Goal: Book appointment/travel/reservation

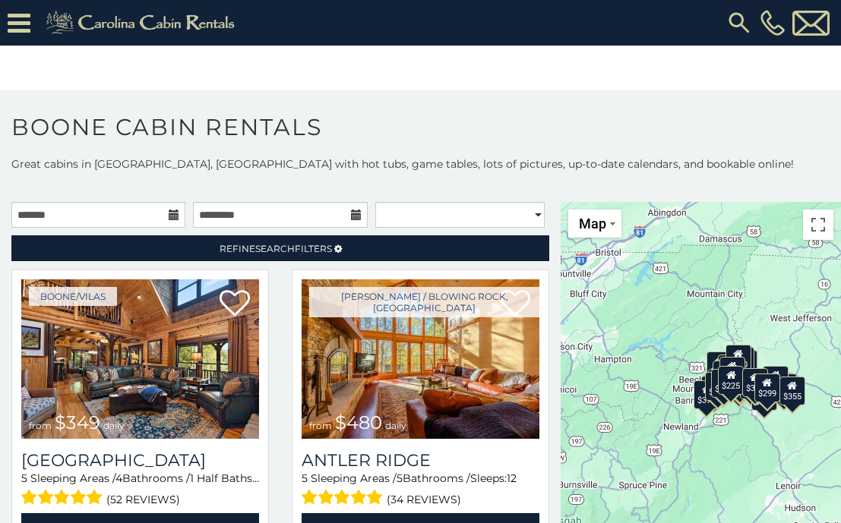
click at [170, 213] on icon at bounding box center [174, 215] width 11 height 11
click at [57, 218] on input "text" at bounding box center [98, 215] width 174 height 26
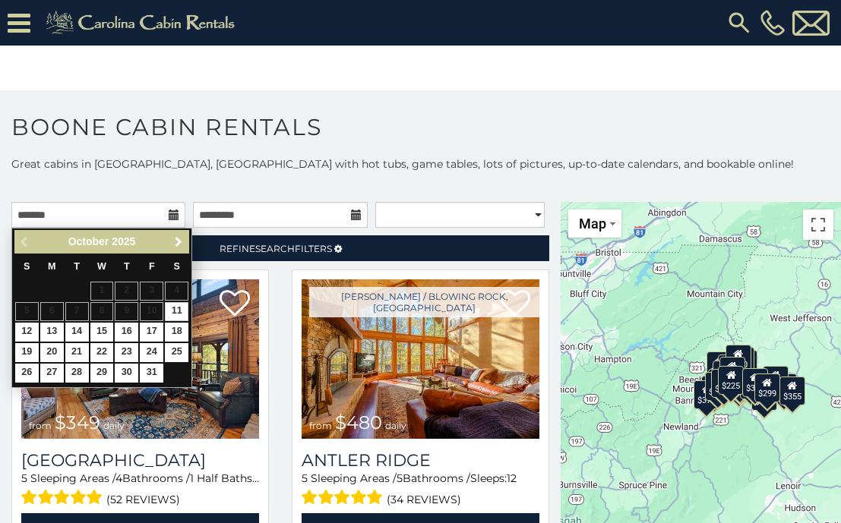
click at [178, 240] on span "Next" at bounding box center [178, 242] width 12 height 12
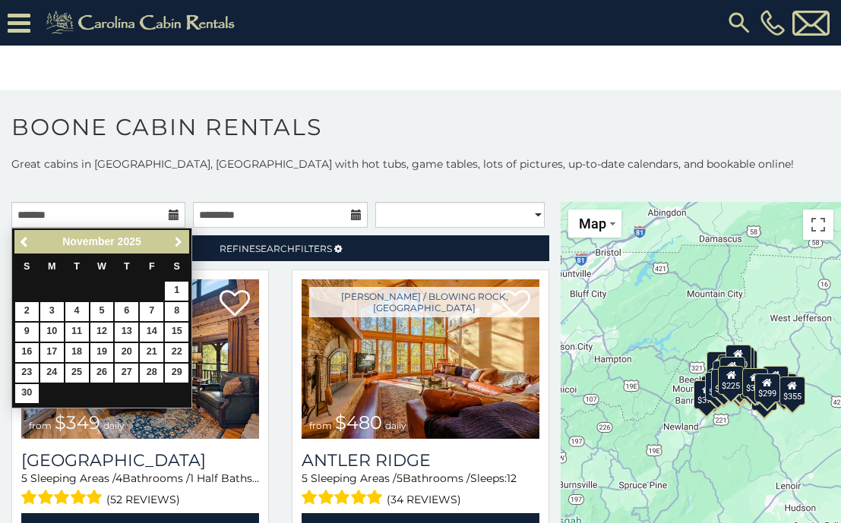
click at [178, 240] on span "Next" at bounding box center [178, 242] width 12 height 12
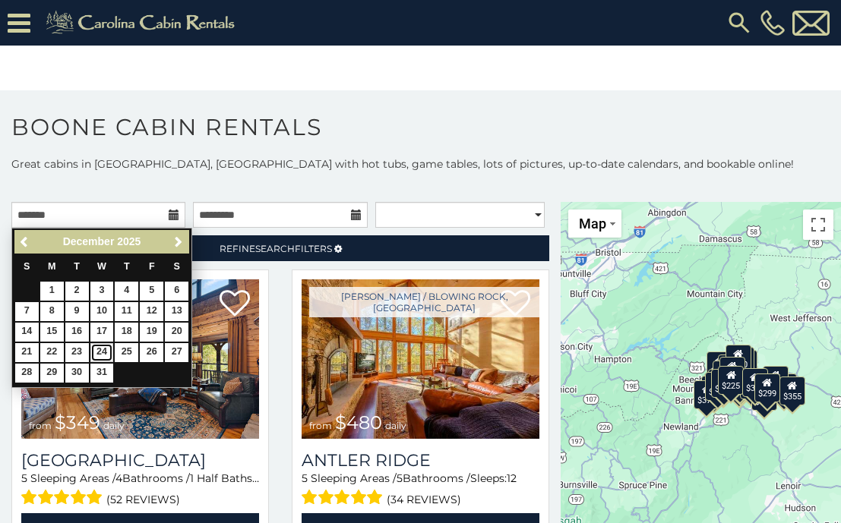
click at [98, 351] on link "24" at bounding box center [102, 352] width 24 height 19
type input "**********"
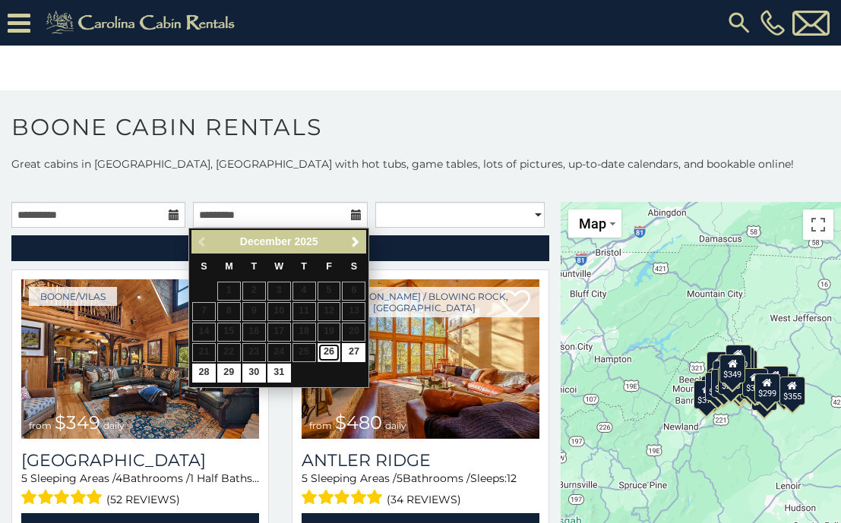
click at [338, 351] on link "26" at bounding box center [330, 352] width 24 height 19
type input "**********"
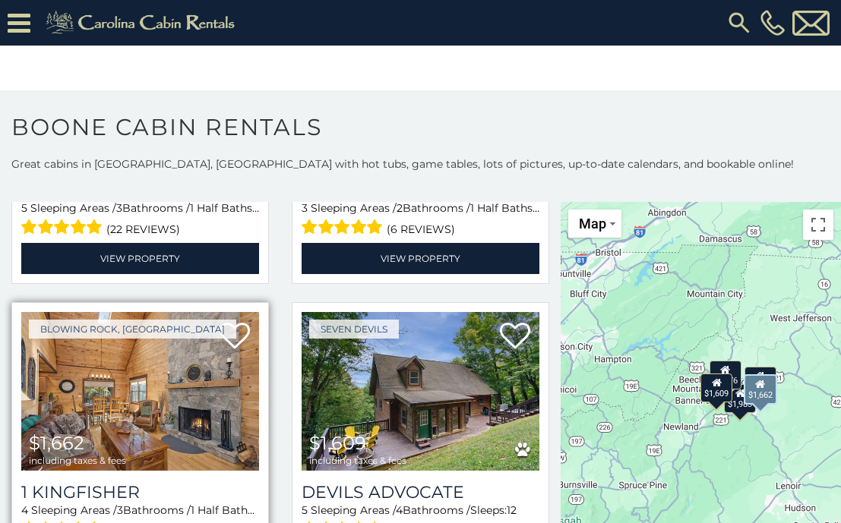
scroll to position [48, 0]
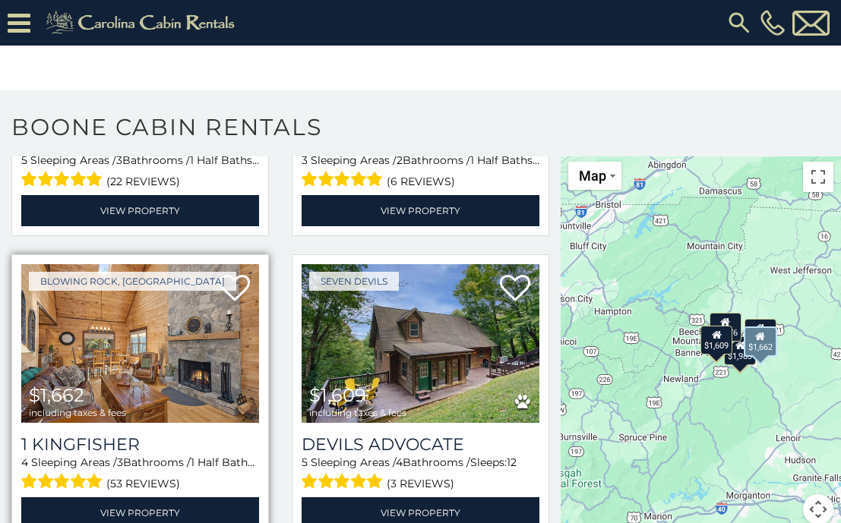
click at [210, 354] on img at bounding box center [140, 344] width 238 height 160
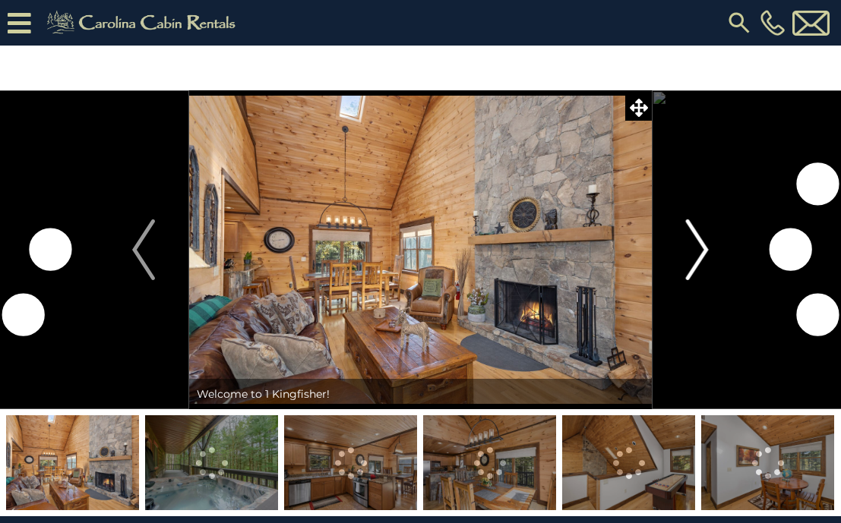
click at [693, 253] on img "Next" at bounding box center [697, 250] width 23 height 61
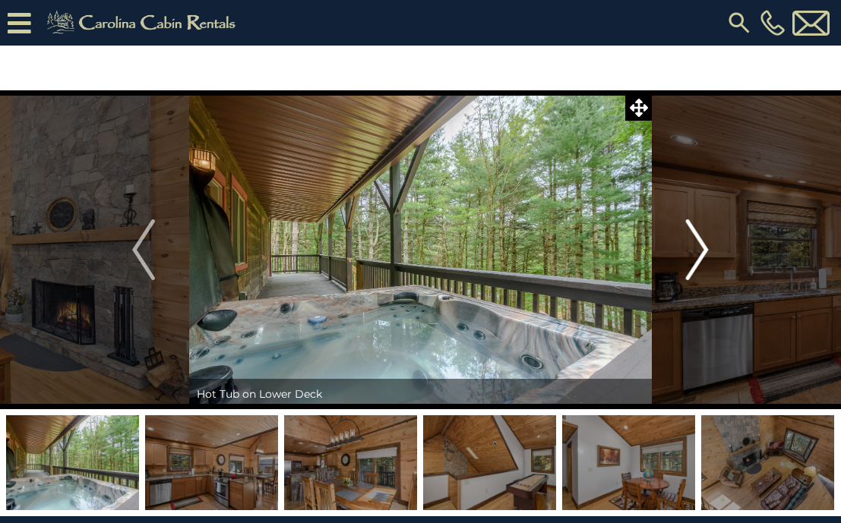
click at [693, 253] on img "Next" at bounding box center [697, 250] width 23 height 61
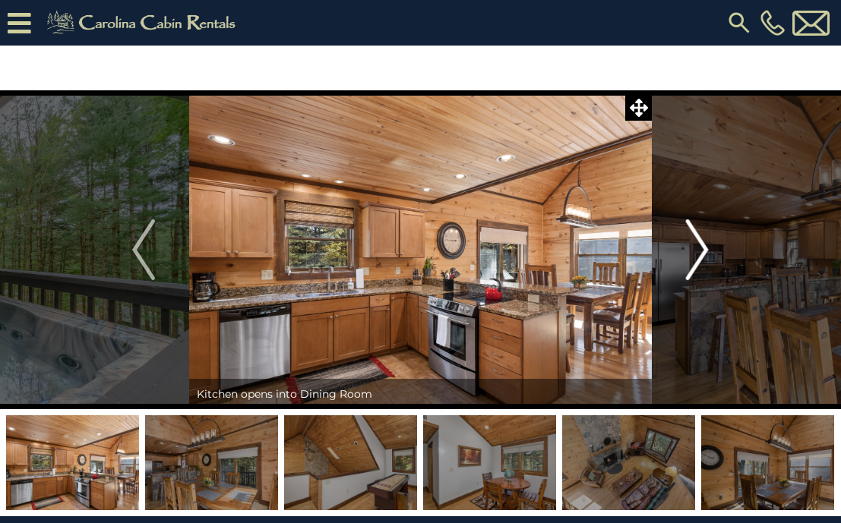
click at [693, 253] on img "Next" at bounding box center [697, 250] width 23 height 61
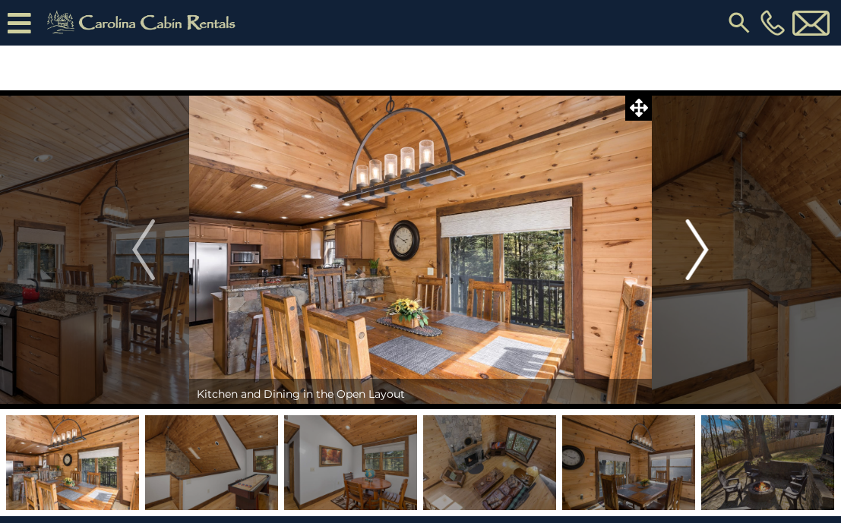
click at [693, 253] on img "Next" at bounding box center [697, 250] width 23 height 61
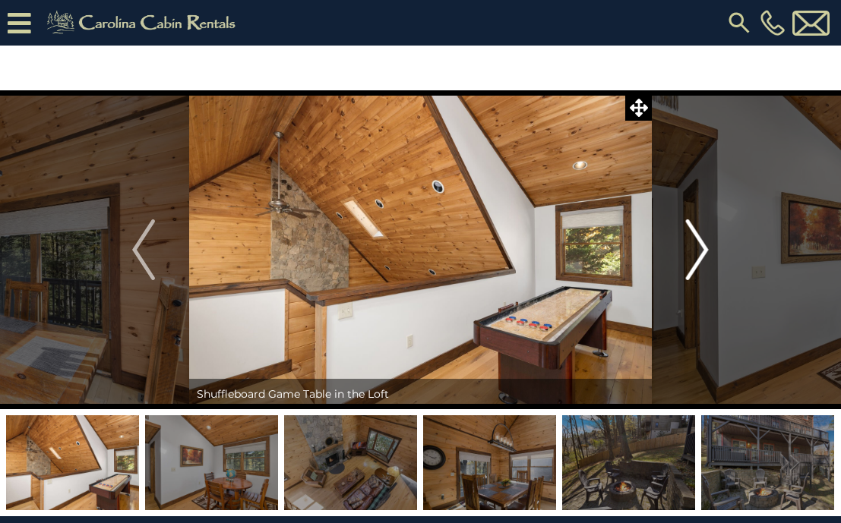
click at [693, 253] on img "Next" at bounding box center [697, 250] width 23 height 61
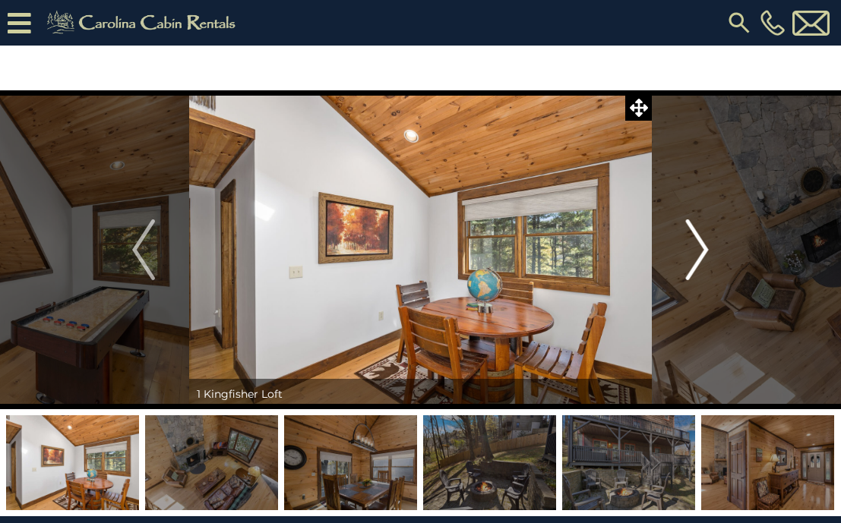
click at [693, 253] on img "Next" at bounding box center [697, 250] width 23 height 61
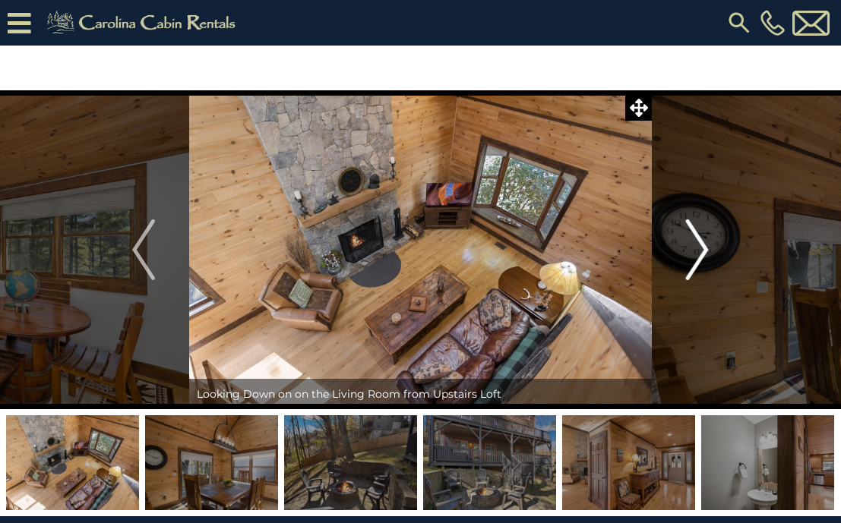
click at [693, 253] on img "Next" at bounding box center [697, 250] width 23 height 61
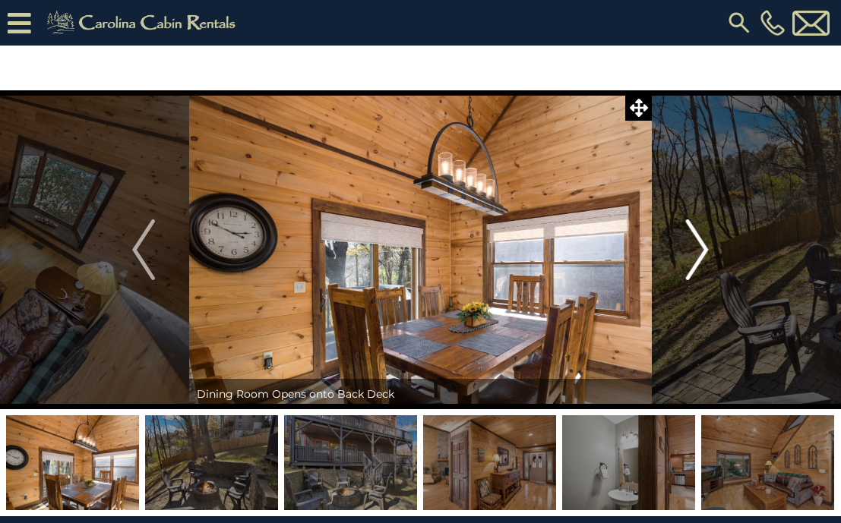
click at [693, 253] on img "Next" at bounding box center [697, 250] width 23 height 61
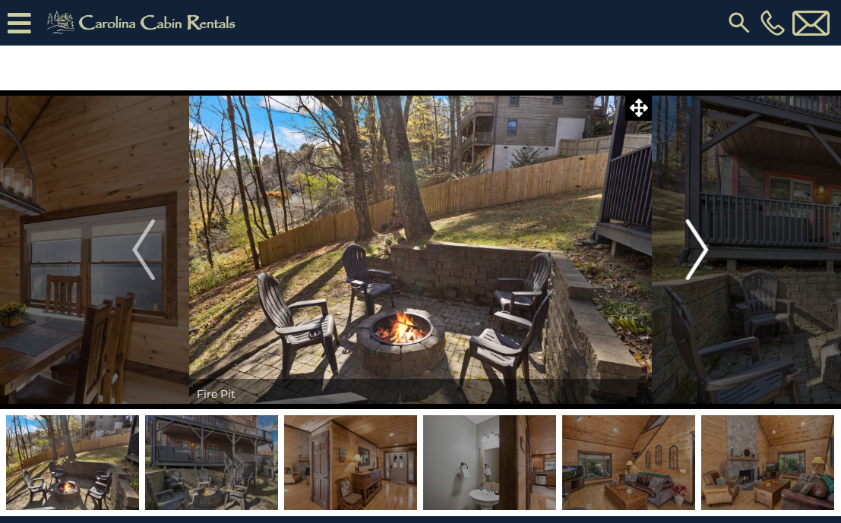
click at [693, 253] on img "Next" at bounding box center [697, 250] width 23 height 61
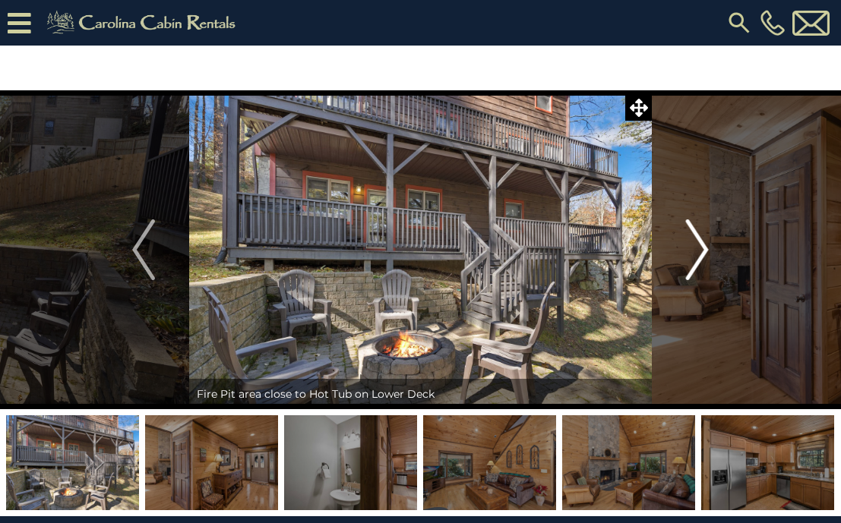
click at [693, 253] on img "Next" at bounding box center [697, 250] width 23 height 61
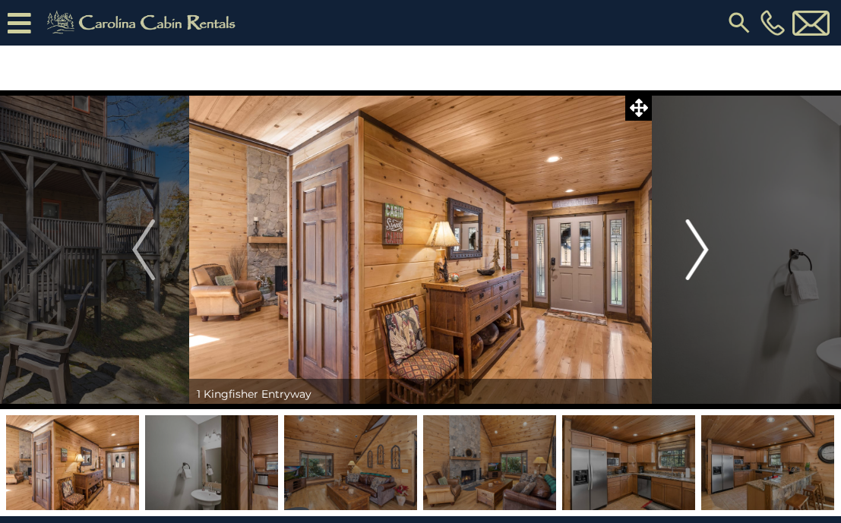
click at [693, 253] on img "Next" at bounding box center [697, 250] width 23 height 61
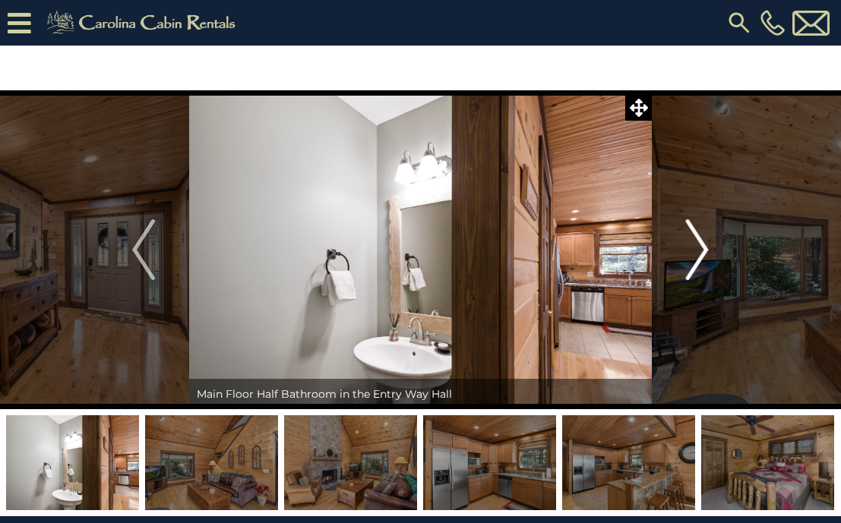
click at [693, 253] on img "Next" at bounding box center [697, 250] width 23 height 61
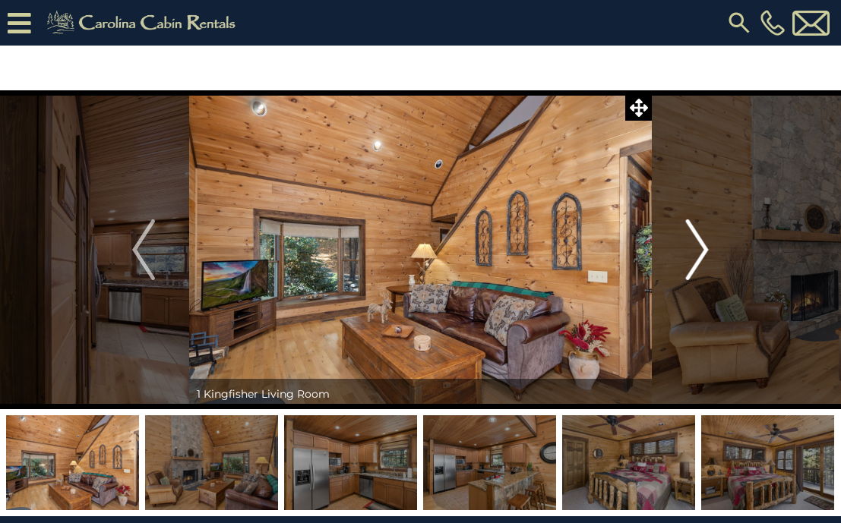
click at [693, 253] on img "Next" at bounding box center [697, 250] width 23 height 61
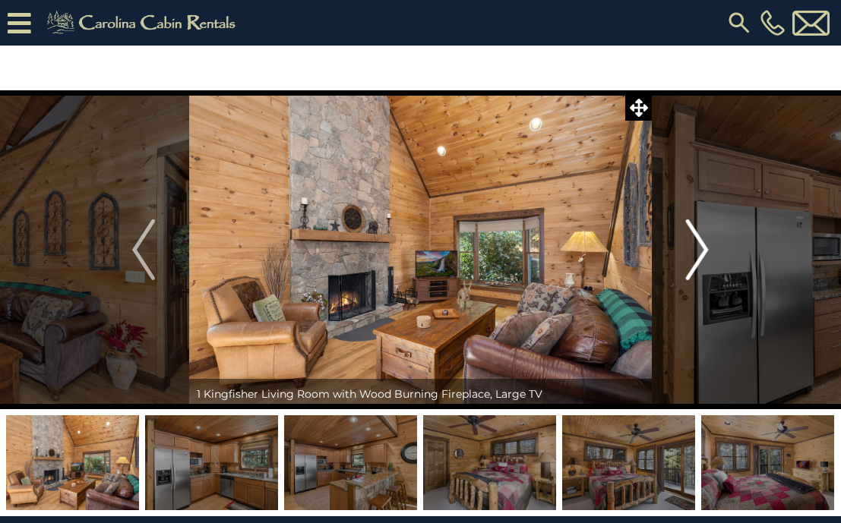
click at [693, 253] on img "Next" at bounding box center [697, 250] width 23 height 61
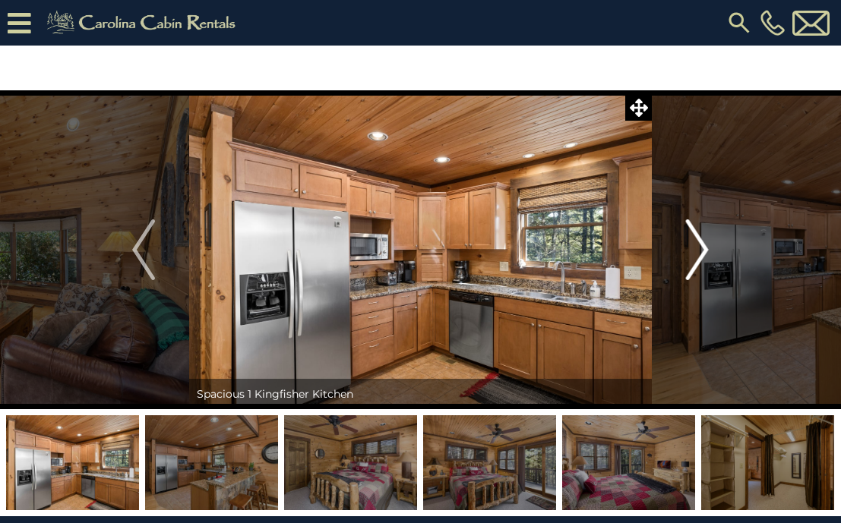
click at [694, 254] on img "Next" at bounding box center [697, 250] width 23 height 61
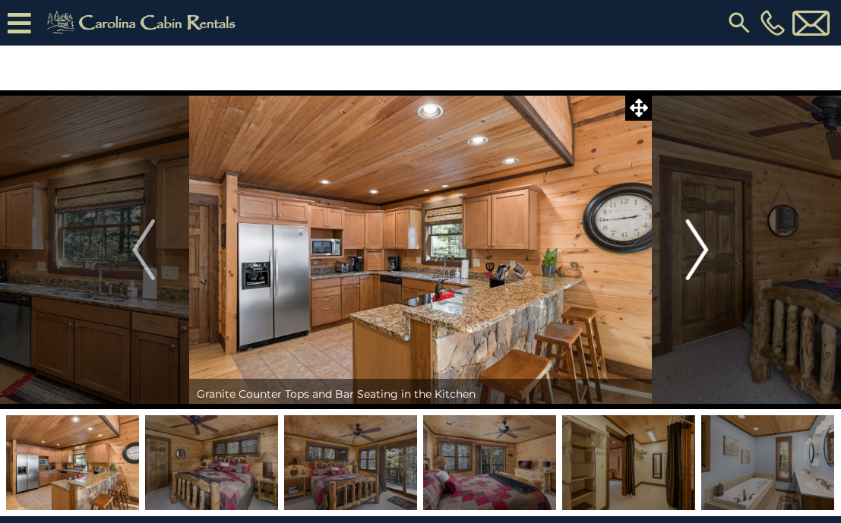
click at [694, 254] on img "Next" at bounding box center [697, 250] width 23 height 61
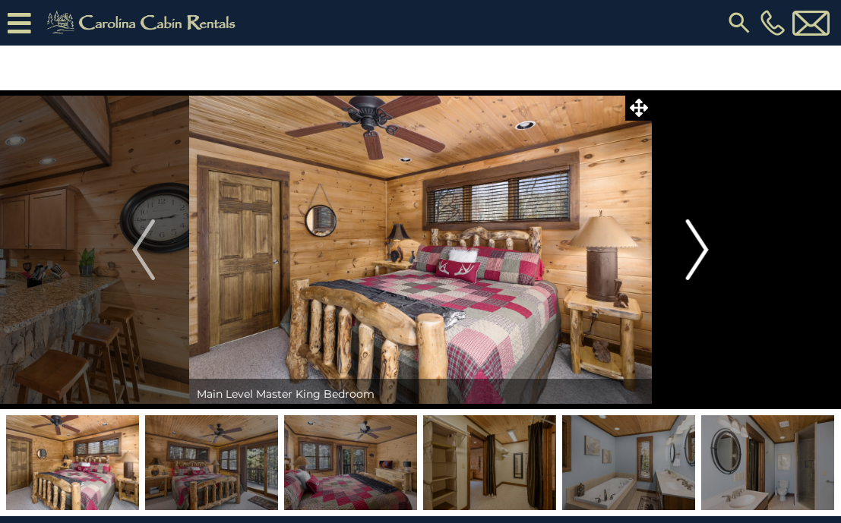
click at [694, 254] on img "Next" at bounding box center [697, 250] width 23 height 61
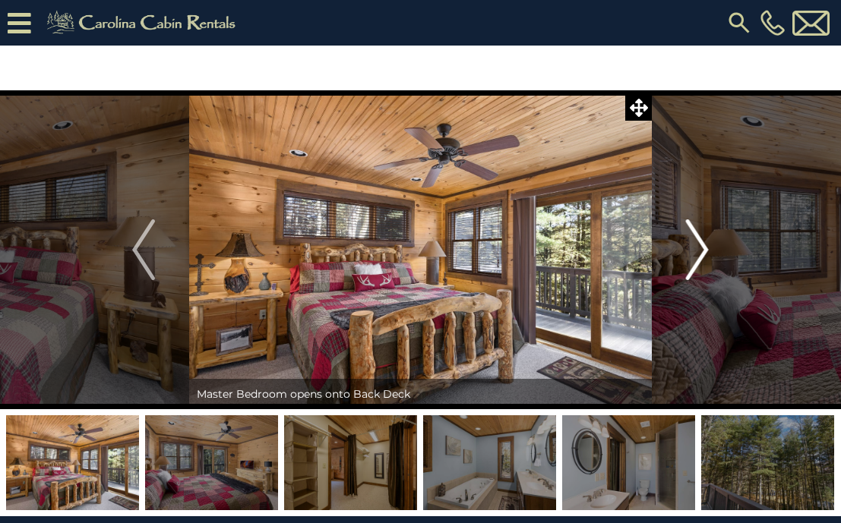
click at [694, 254] on img "Next" at bounding box center [697, 250] width 23 height 61
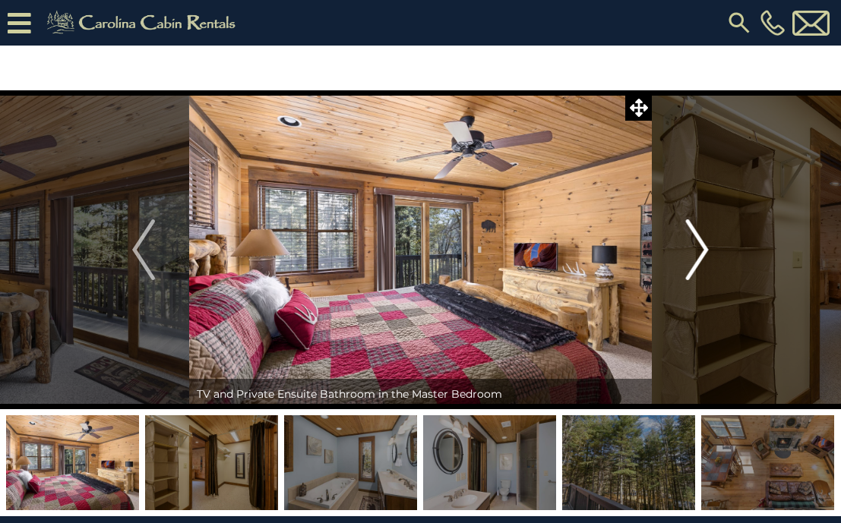
click at [694, 254] on img "Next" at bounding box center [697, 250] width 23 height 61
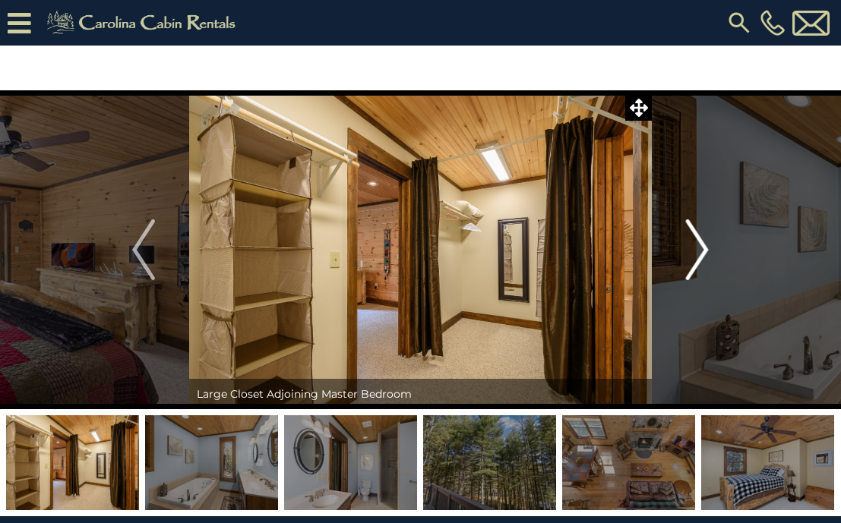
click at [694, 254] on img "Next" at bounding box center [697, 250] width 23 height 61
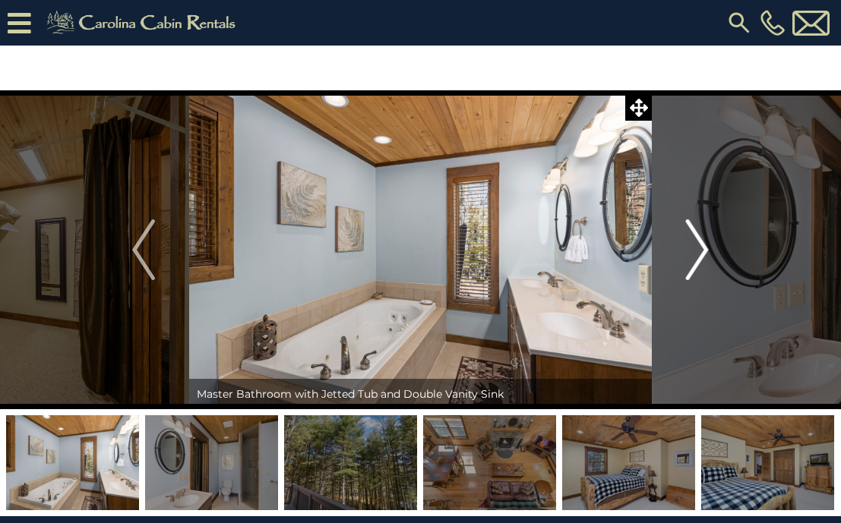
click at [694, 254] on img "Next" at bounding box center [697, 250] width 23 height 61
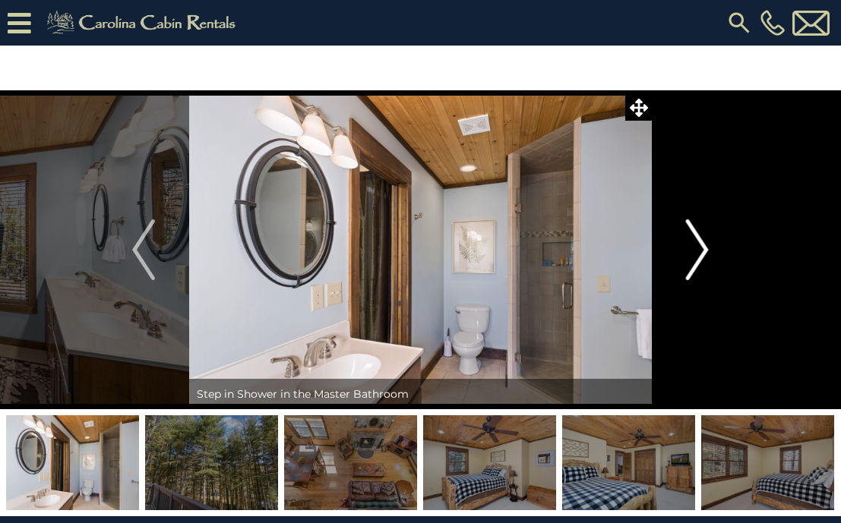
click at [694, 254] on img "Next" at bounding box center [697, 250] width 23 height 61
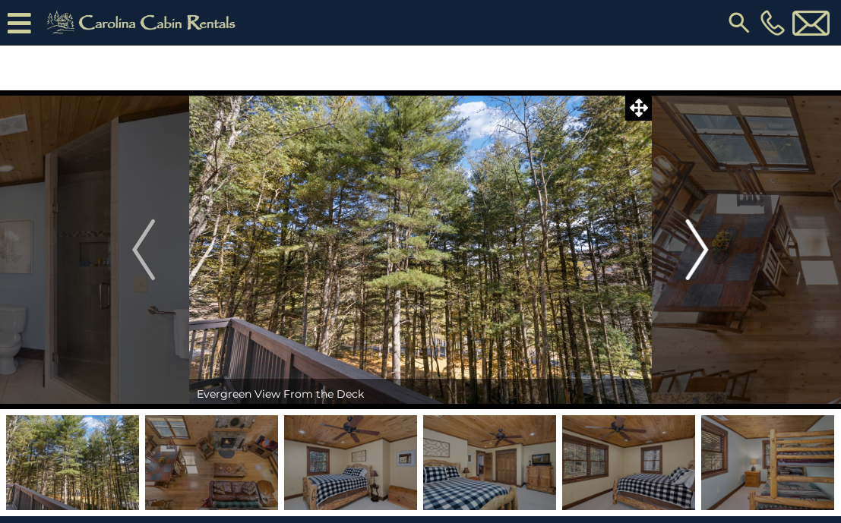
click at [694, 254] on img "Next" at bounding box center [697, 250] width 23 height 61
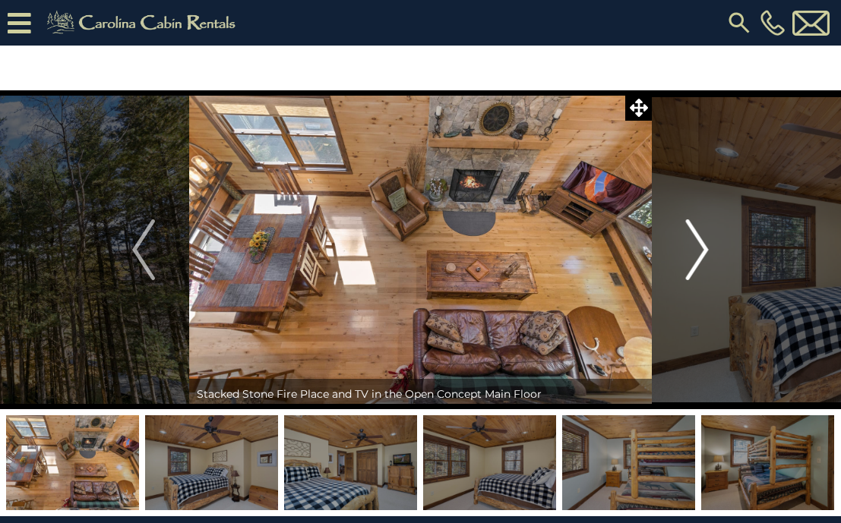
click at [694, 254] on img "Next" at bounding box center [697, 250] width 23 height 61
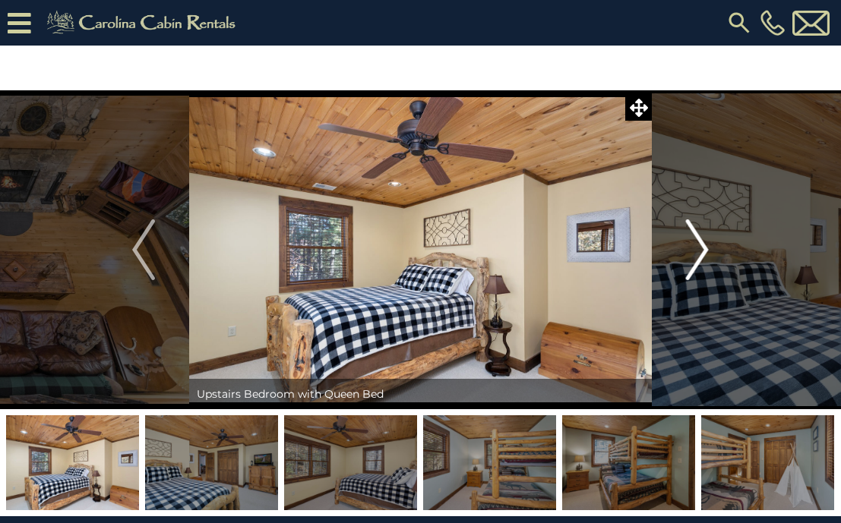
click at [694, 254] on img "Next" at bounding box center [697, 250] width 23 height 61
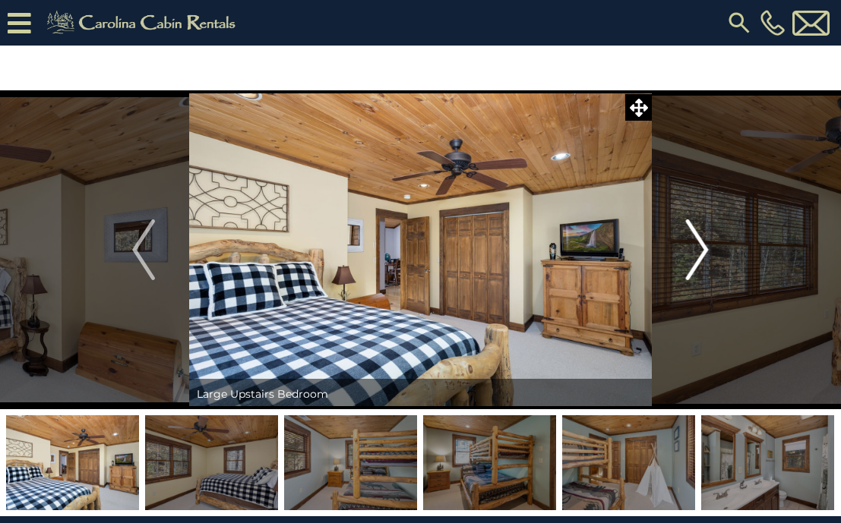
click at [694, 254] on img "Next" at bounding box center [697, 250] width 23 height 61
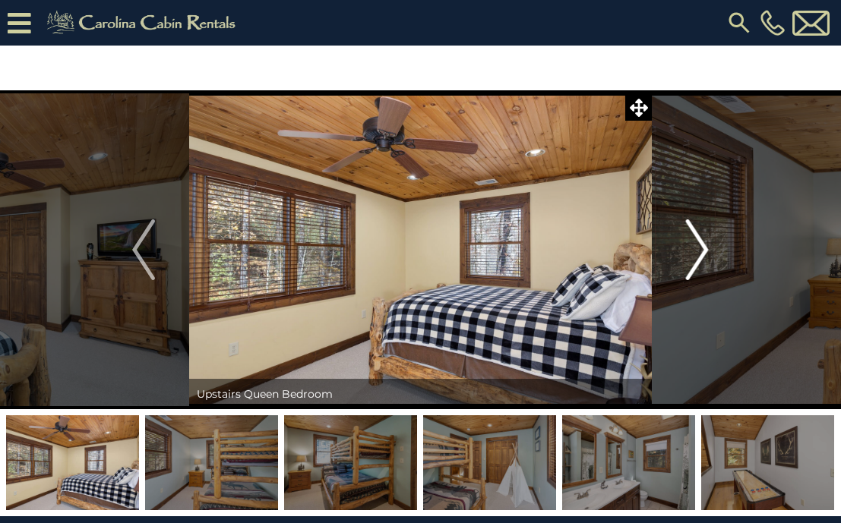
click at [694, 254] on img "Next" at bounding box center [697, 250] width 23 height 61
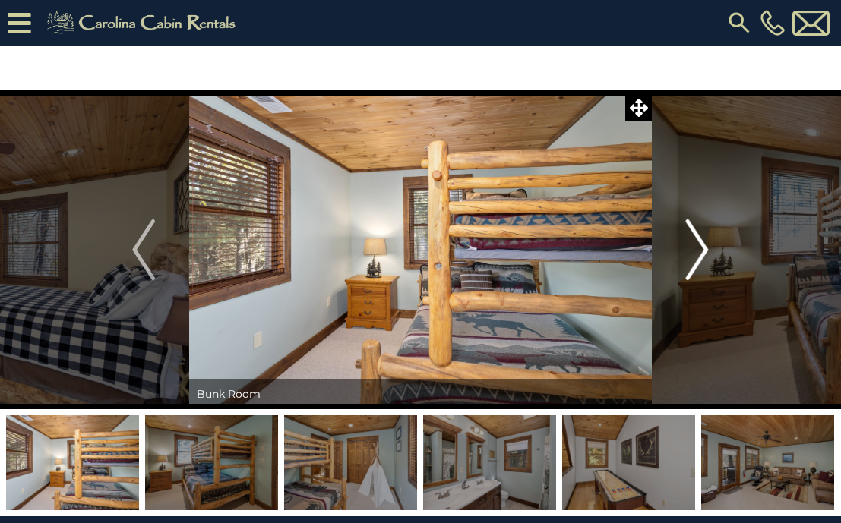
click at [694, 253] on img "Next" at bounding box center [697, 250] width 23 height 61
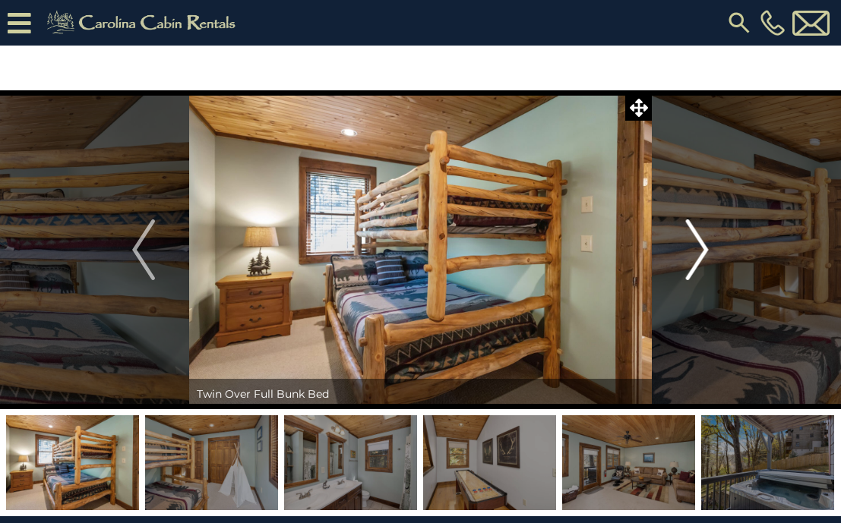
click at [694, 253] on img "Next" at bounding box center [697, 250] width 23 height 61
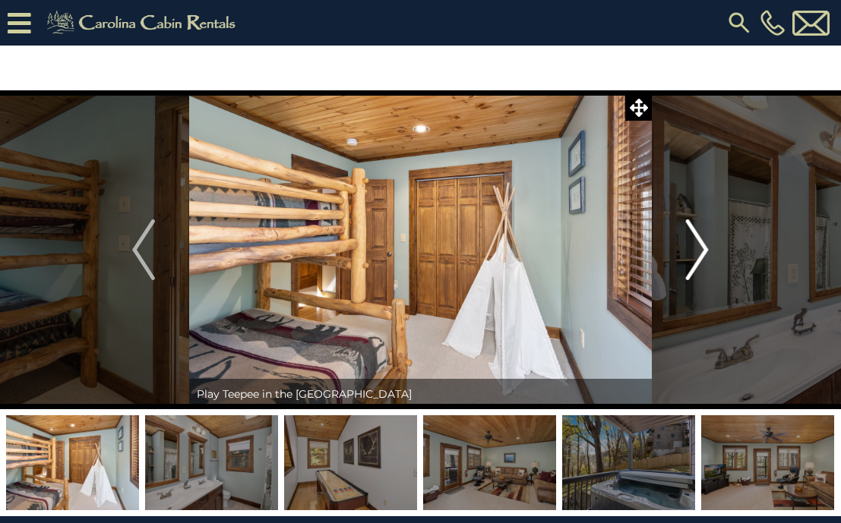
click at [694, 253] on img "Next" at bounding box center [697, 250] width 23 height 61
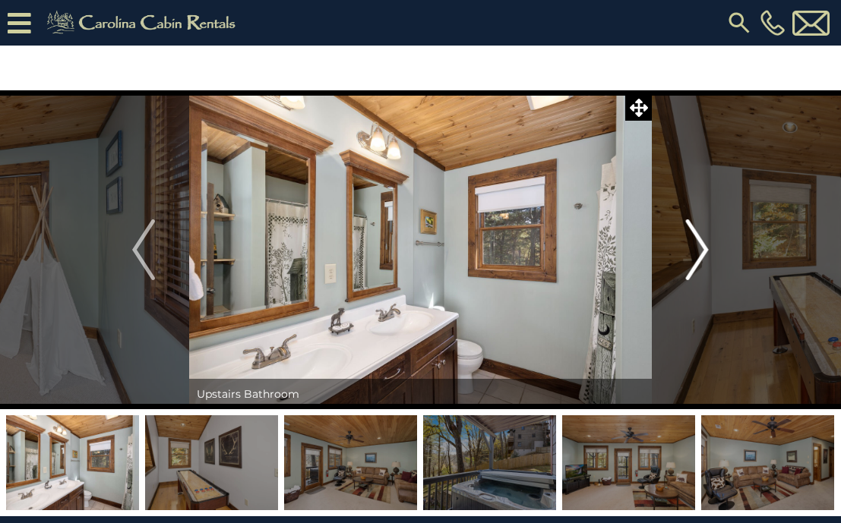
click at [694, 253] on img "Next" at bounding box center [697, 250] width 23 height 61
